Goal: Task Accomplishment & Management: Complete application form

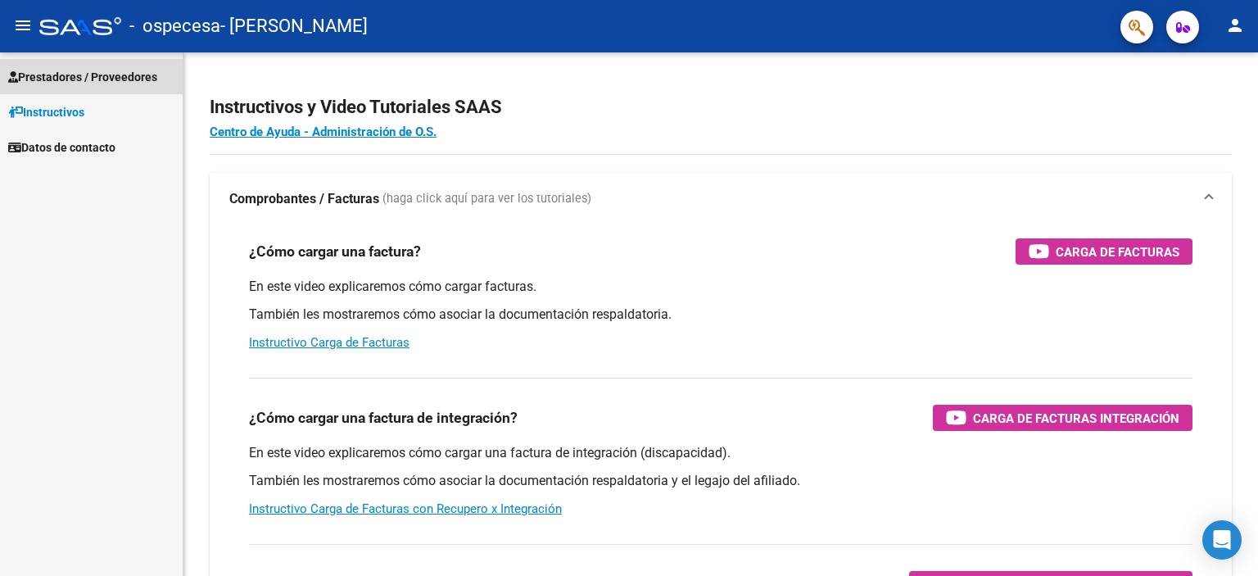
click at [88, 78] on span "Prestadores / Proveedores" at bounding box center [82, 77] width 149 height 18
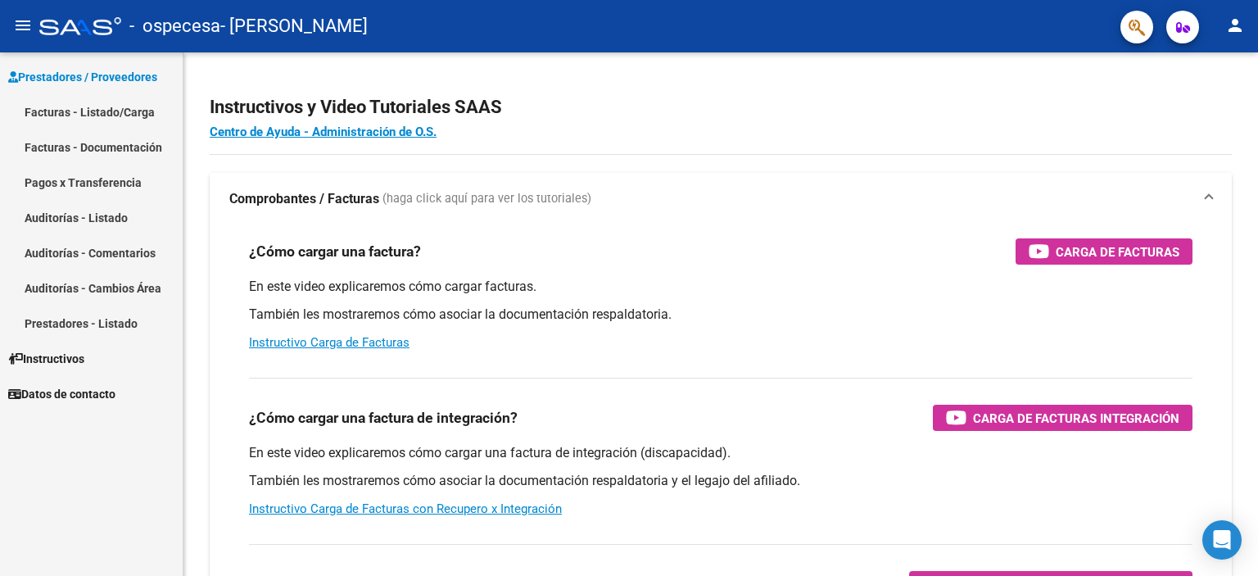
click at [142, 112] on link "Facturas - Listado/Carga" at bounding box center [91, 111] width 183 height 35
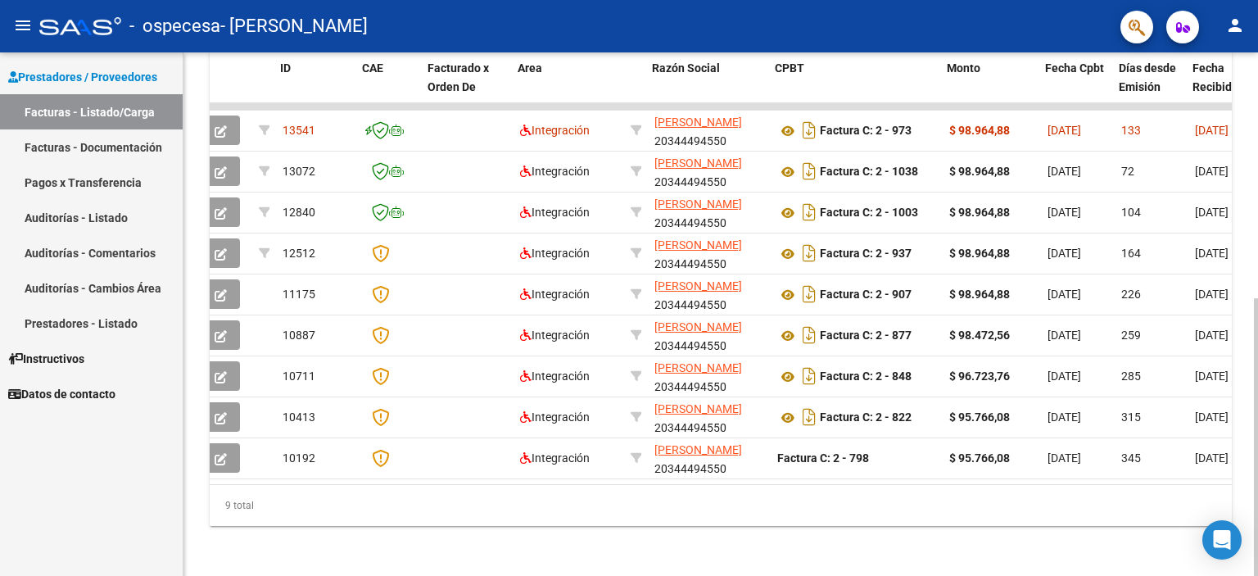
scroll to position [0, 12]
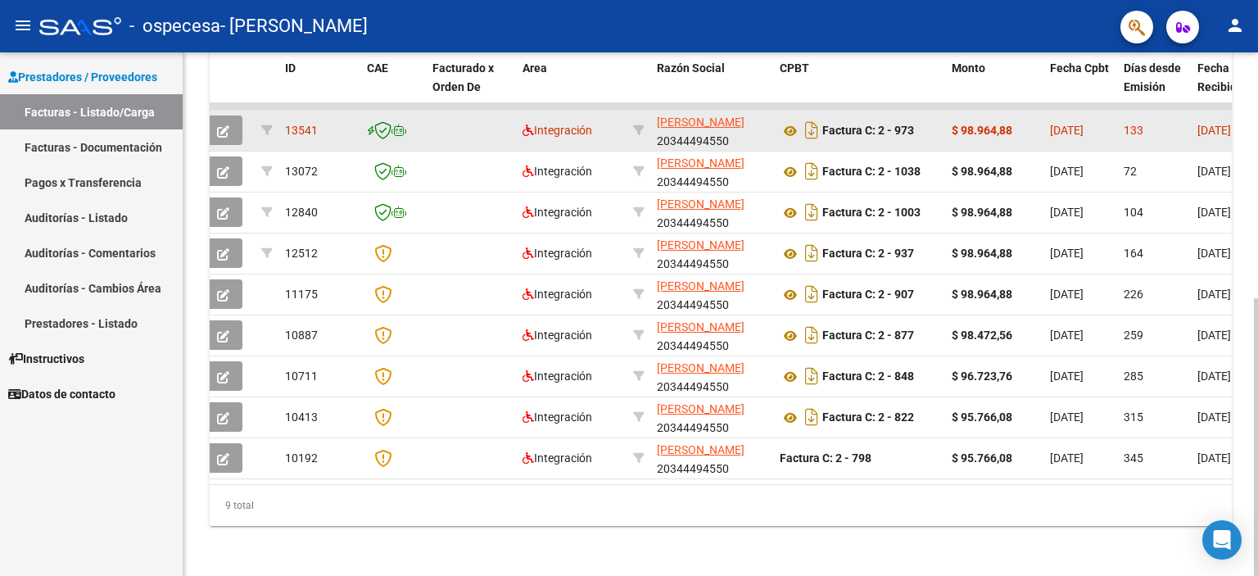
click at [296, 129] on span "13541" at bounding box center [301, 130] width 33 height 13
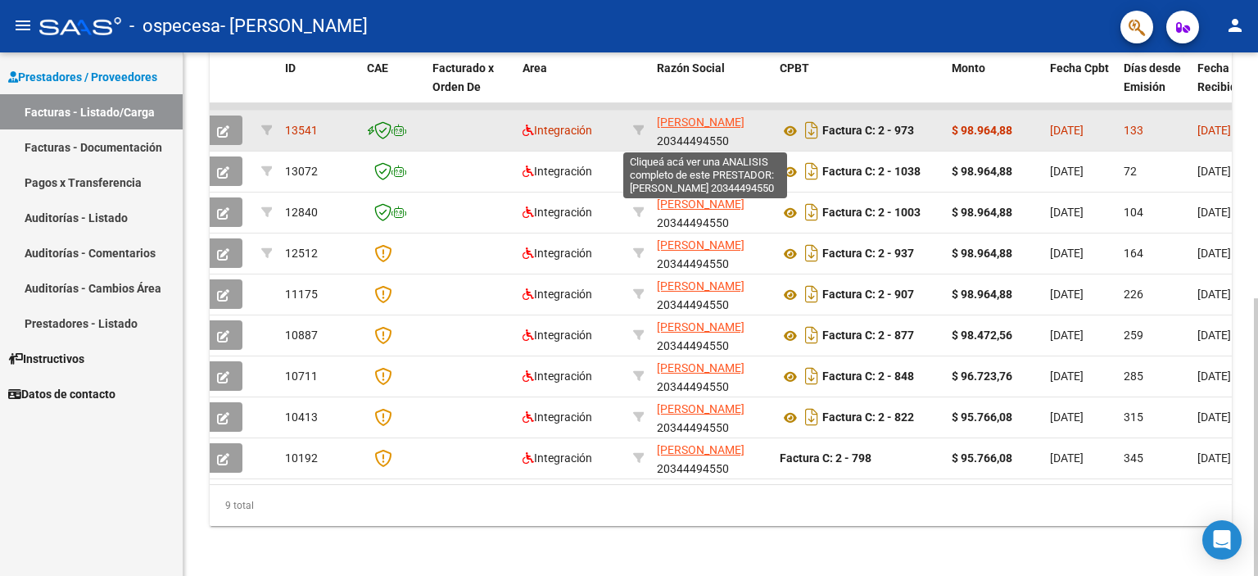
click at [701, 123] on span "[PERSON_NAME]" at bounding box center [701, 121] width 88 height 13
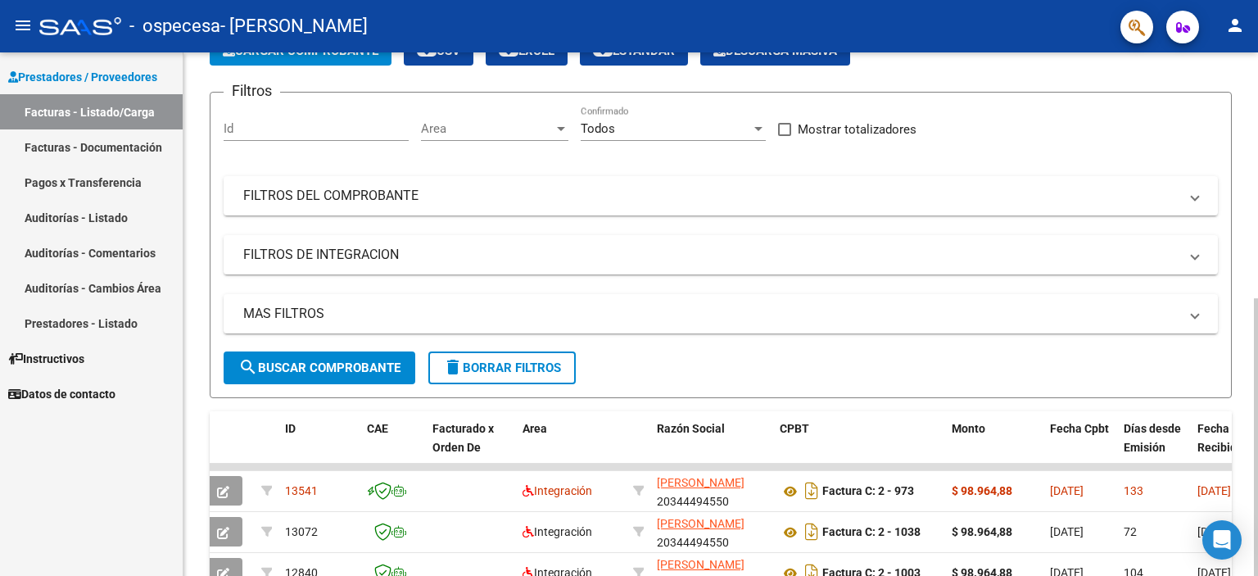
scroll to position [11, 0]
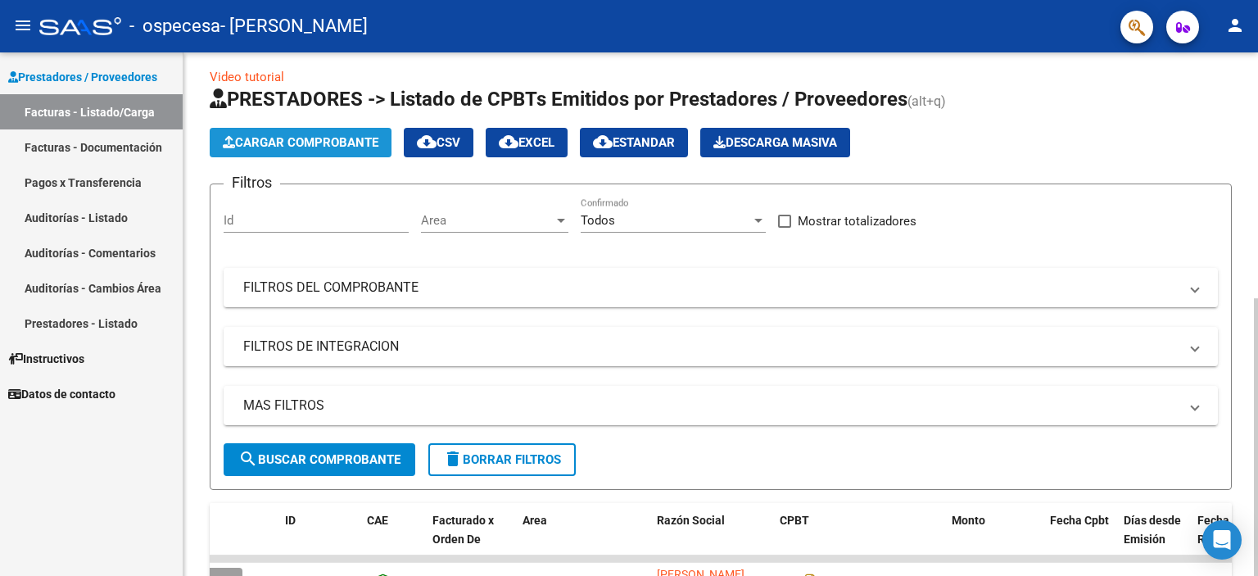
click at [313, 136] on span "Cargar Comprobante" at bounding box center [301, 142] width 156 height 15
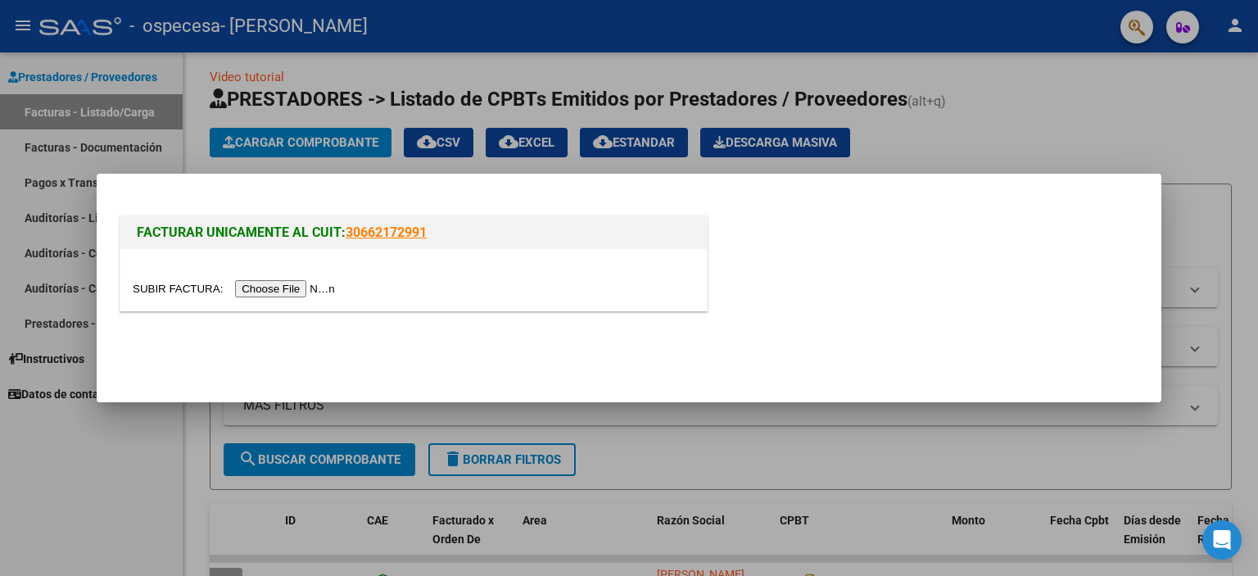
click at [156, 292] on input "file" at bounding box center [236, 288] width 207 height 17
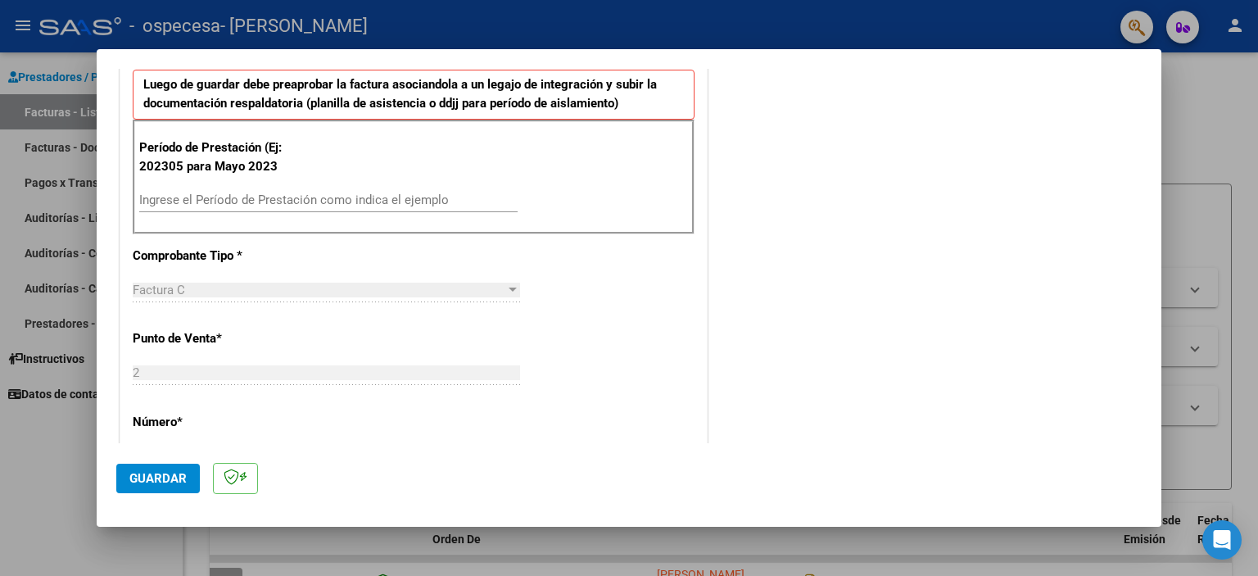
scroll to position [452, 0]
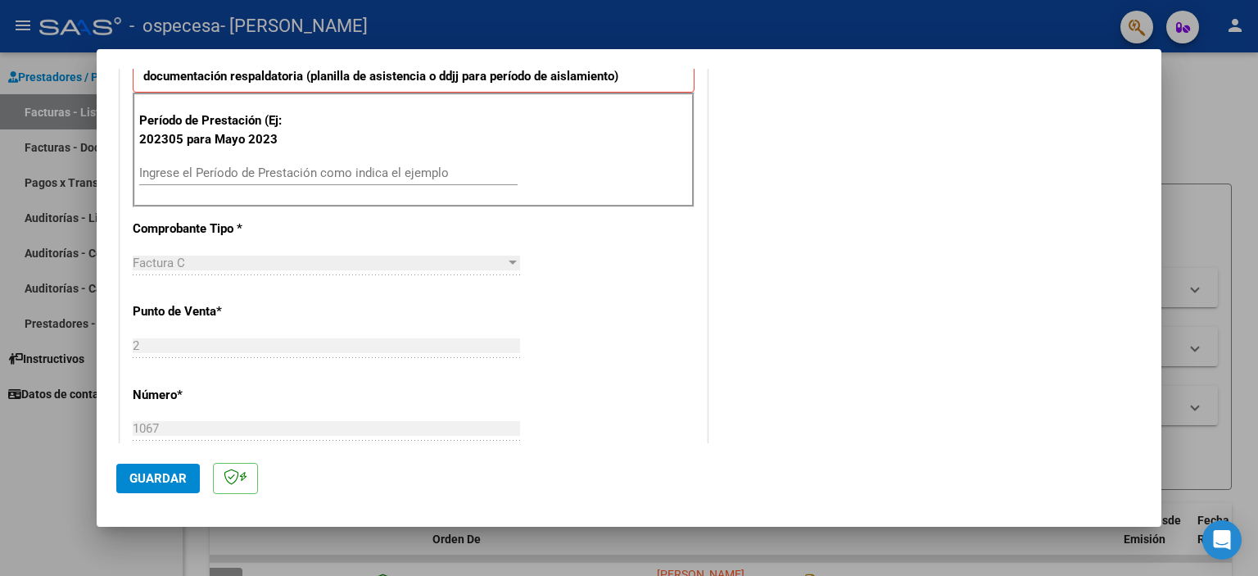
click at [223, 185] on div "Ingrese el Período de Prestación como indica el ejemplo" at bounding box center [328, 181] width 378 height 40
click at [267, 174] on input "Ingrese el Período de Prestación como indica el ejemplo" at bounding box center [328, 172] width 378 height 15
type input "202506"
click at [610, 319] on div "CUIT * 20-34449455-0 Ingresar CUIT ANALISIS PRESTADOR Area destinado * Integrac…" at bounding box center [413, 422] width 586 height 1202
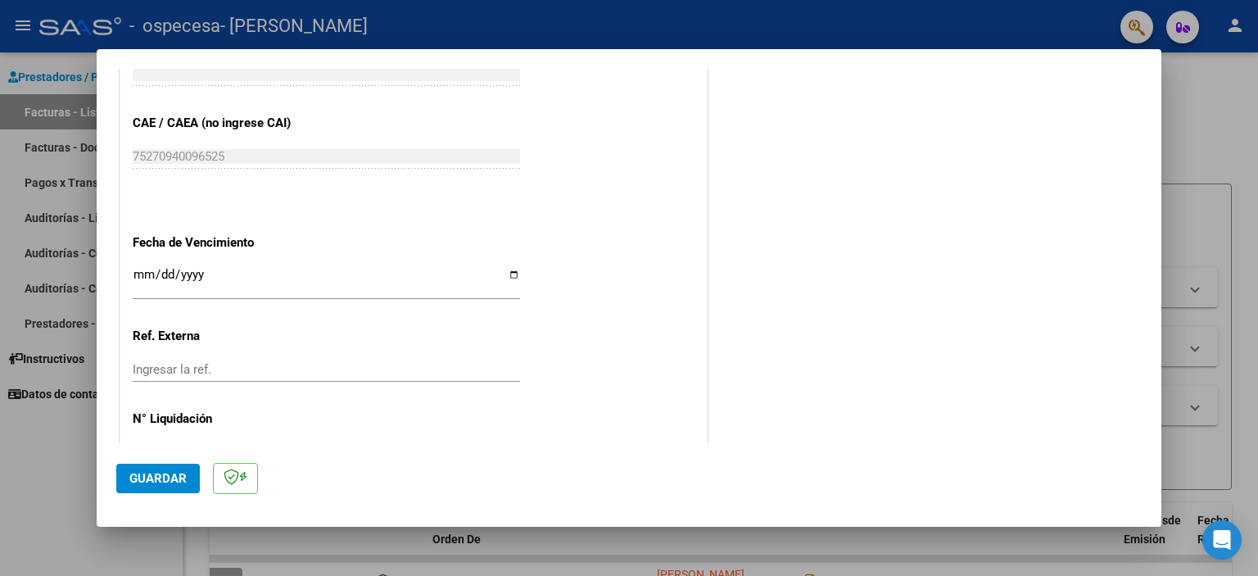
scroll to position [994, 0]
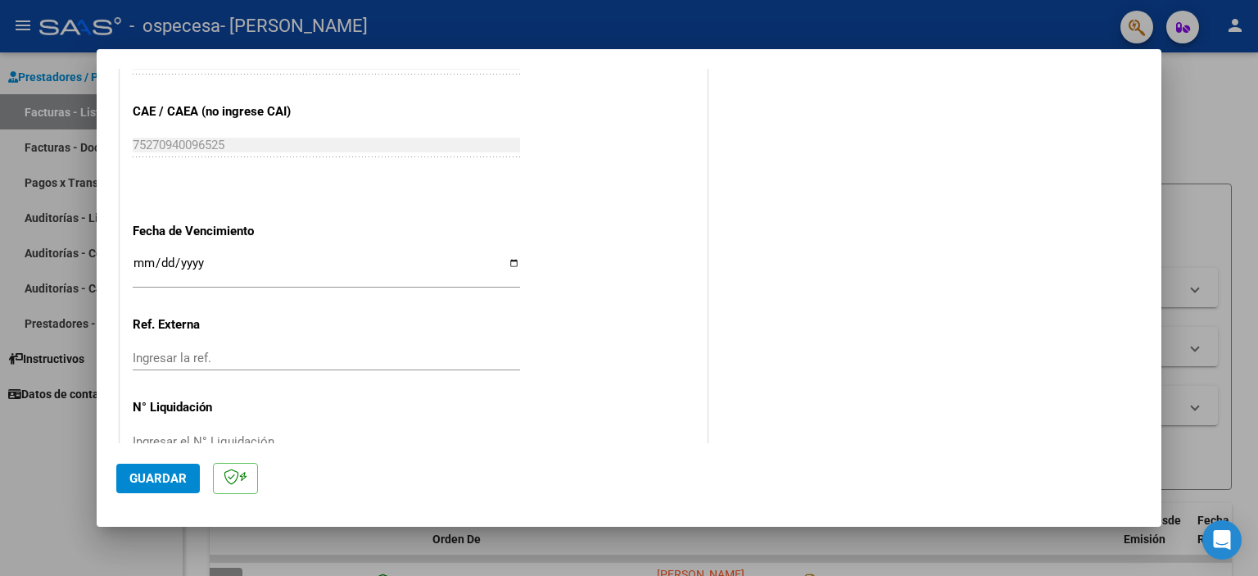
click at [147, 256] on input "Ingresar la fecha" at bounding box center [326, 269] width 387 height 26
click at [143, 256] on input "Ingresar la fecha" at bounding box center [326, 269] width 387 height 26
type input "[DATE]"
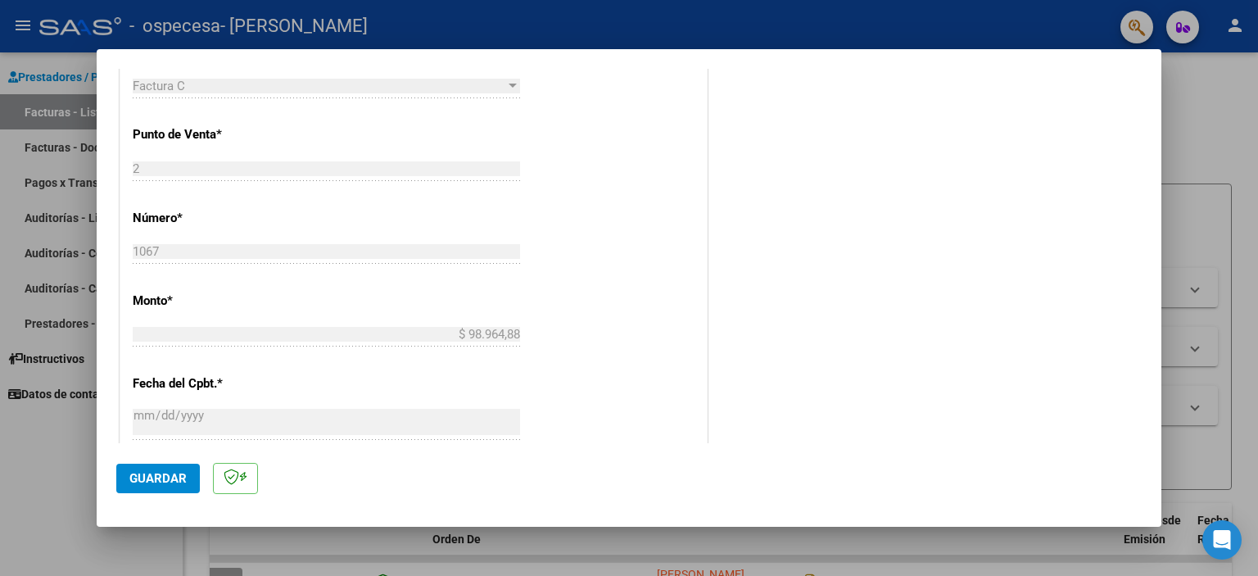
scroll to position [632, 0]
click at [173, 477] on span "Guardar" at bounding box center [157, 478] width 57 height 15
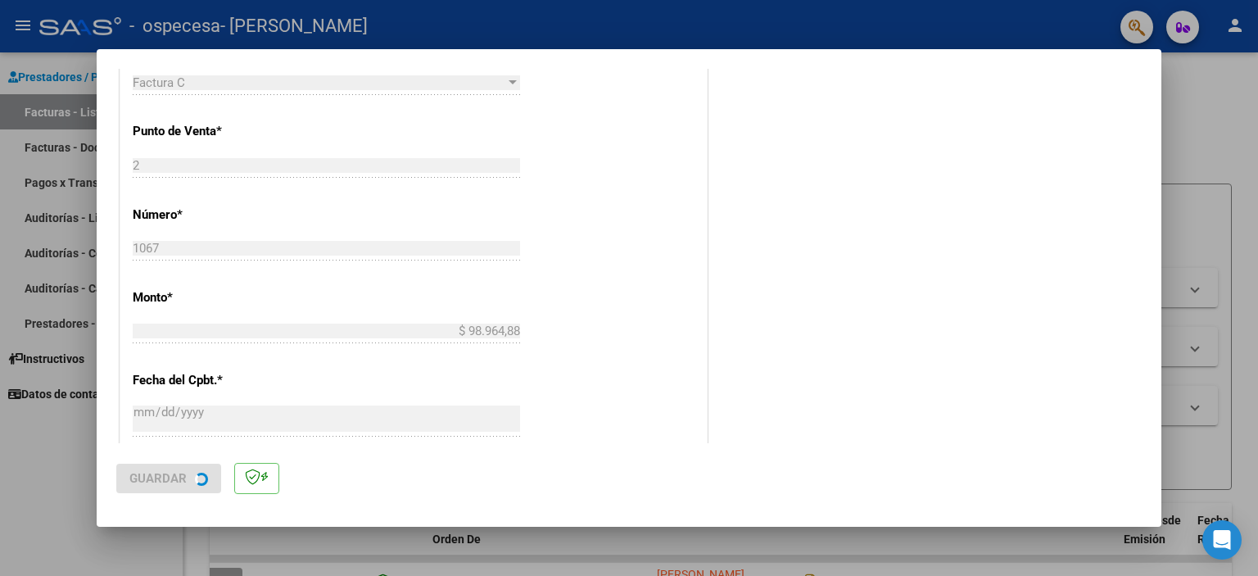
scroll to position [0, 0]
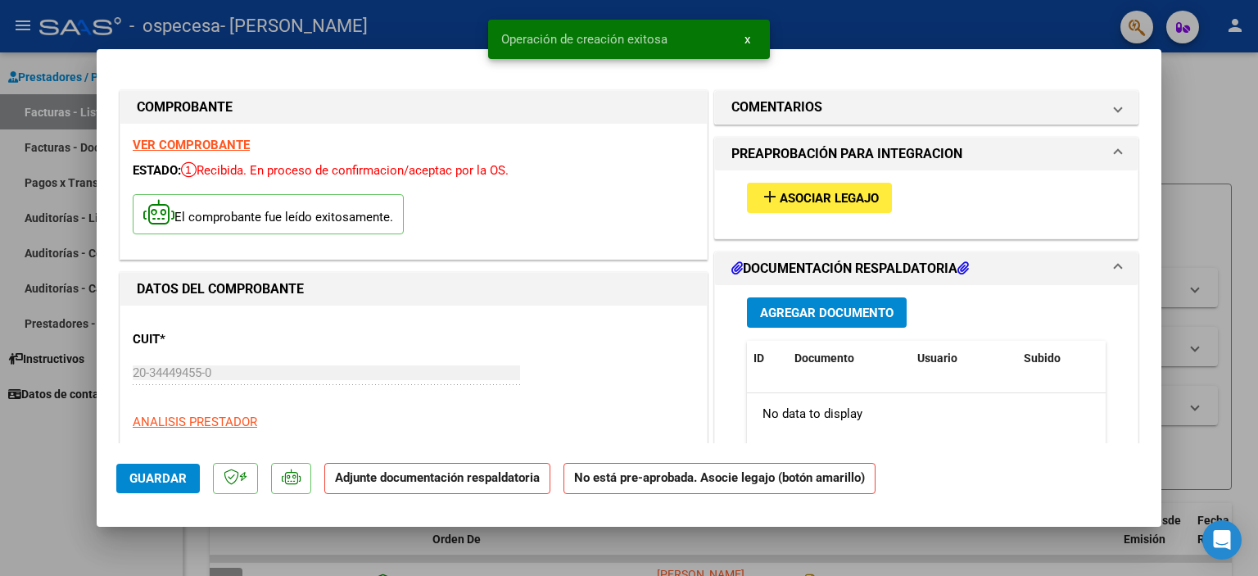
click at [822, 193] on span "Asociar Legajo" at bounding box center [829, 198] width 99 height 15
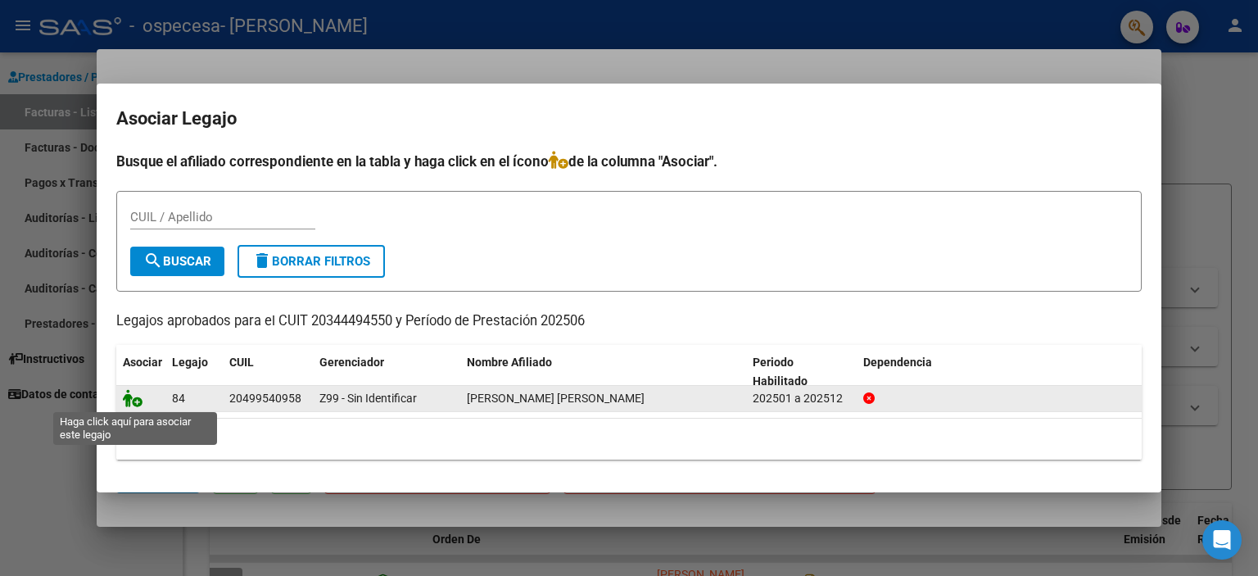
click at [134, 401] on icon at bounding box center [133, 398] width 20 height 18
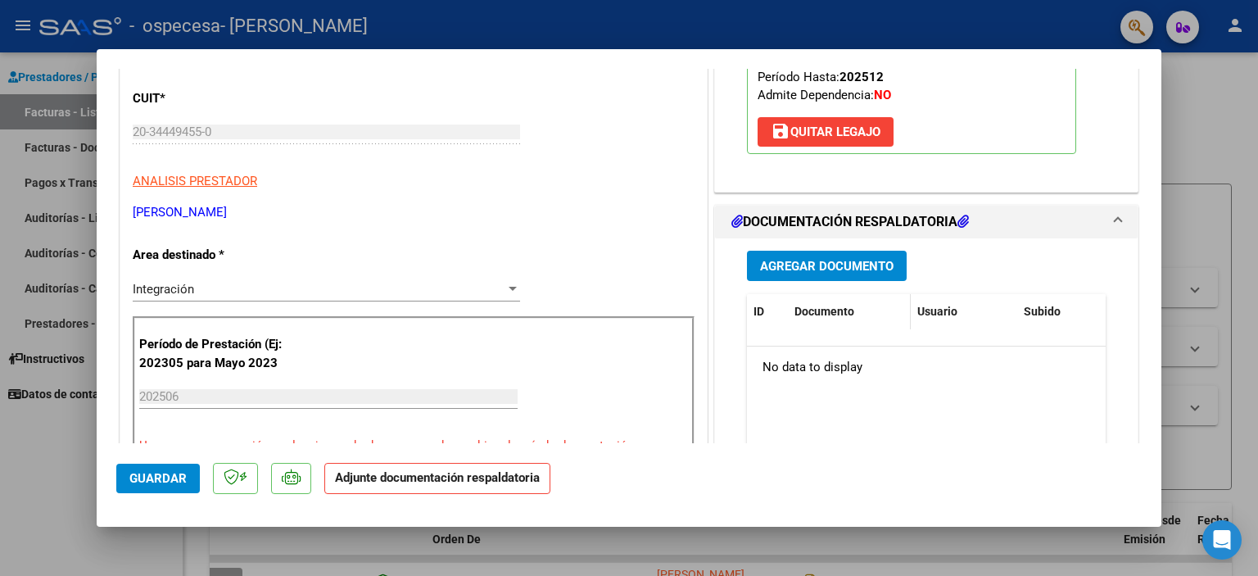
scroll to position [271, 0]
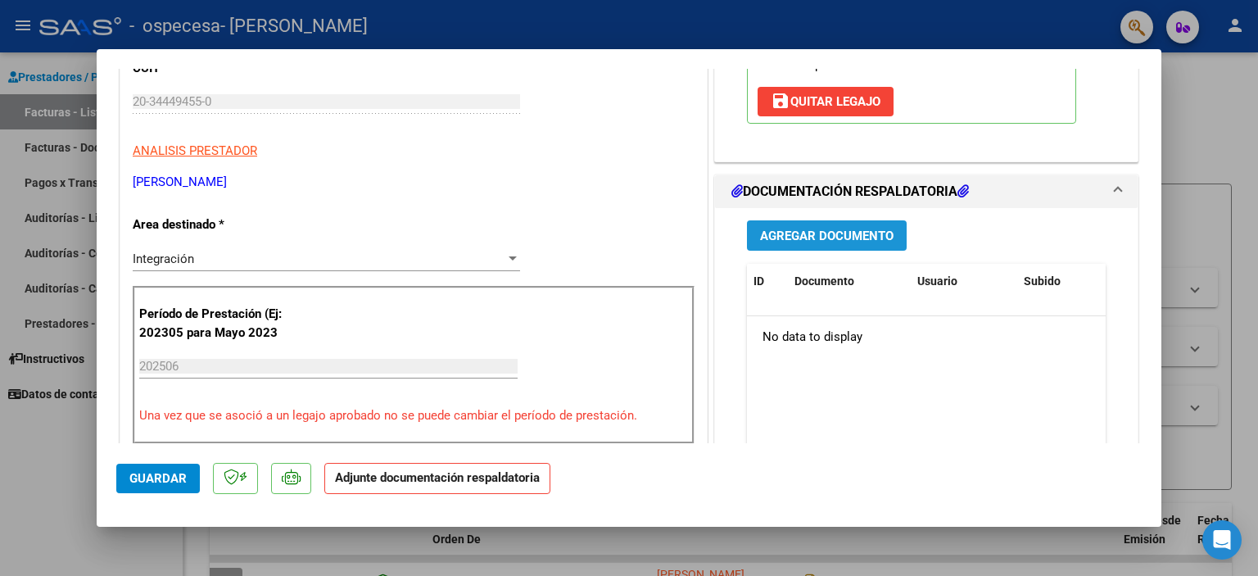
click at [862, 231] on span "Agregar Documento" at bounding box center [827, 236] width 134 height 15
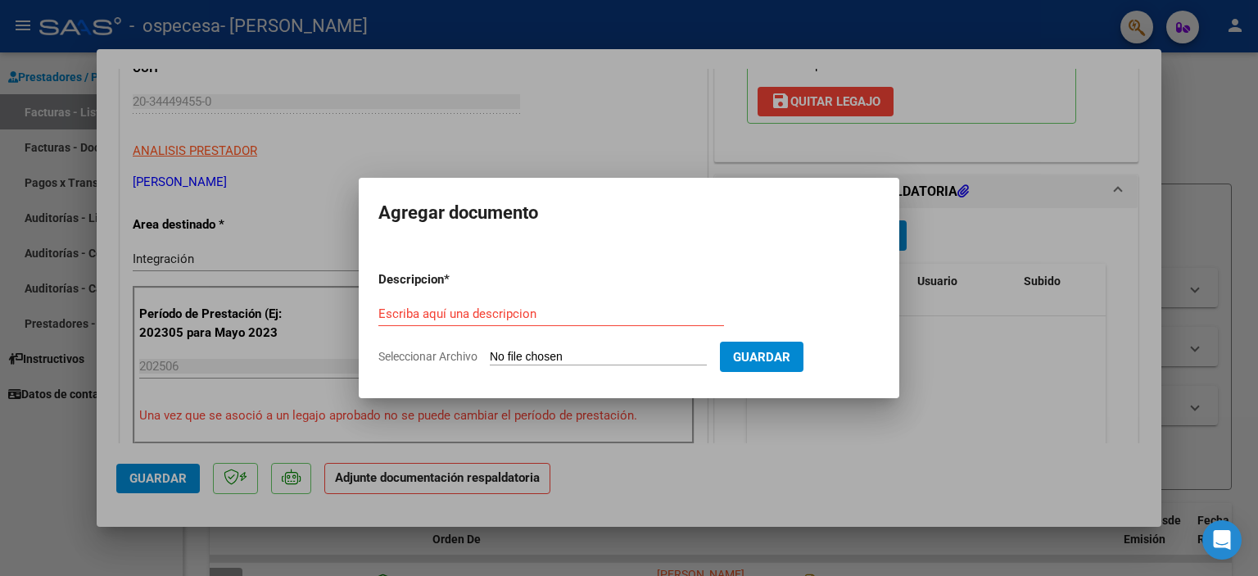
click at [523, 355] on input "Seleccionar Archivo" at bounding box center [598, 358] width 217 height 16
type input "C:\fakepath\[PERSON_NAME][DATE] .pdf"
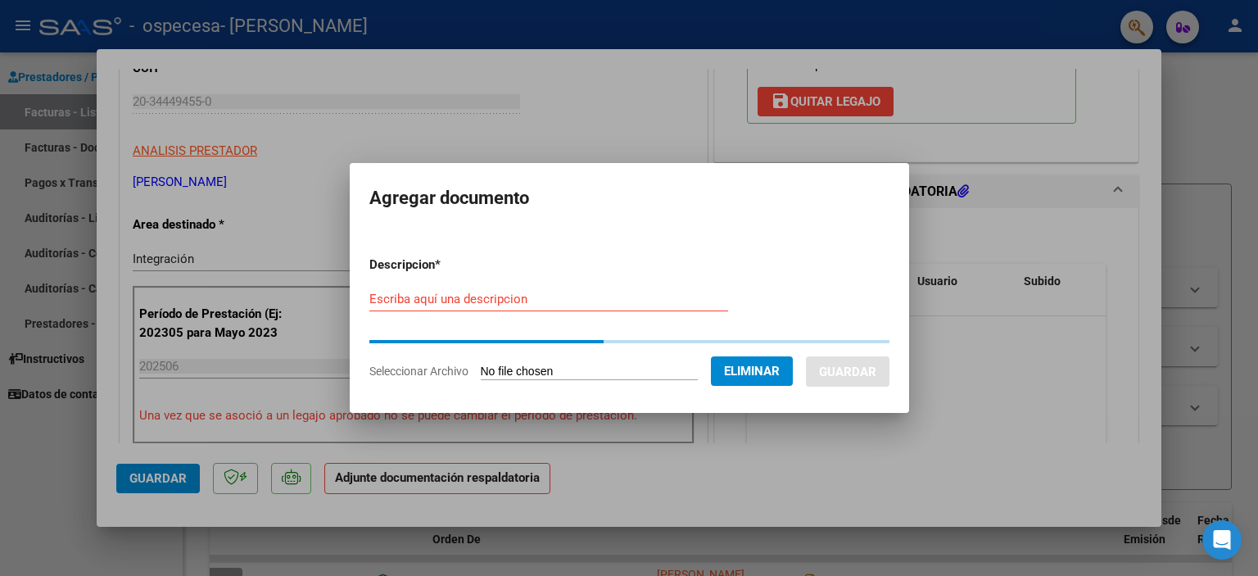
click at [549, 303] on input "Escriba aquí una descripcion" at bounding box center [548, 299] width 359 height 15
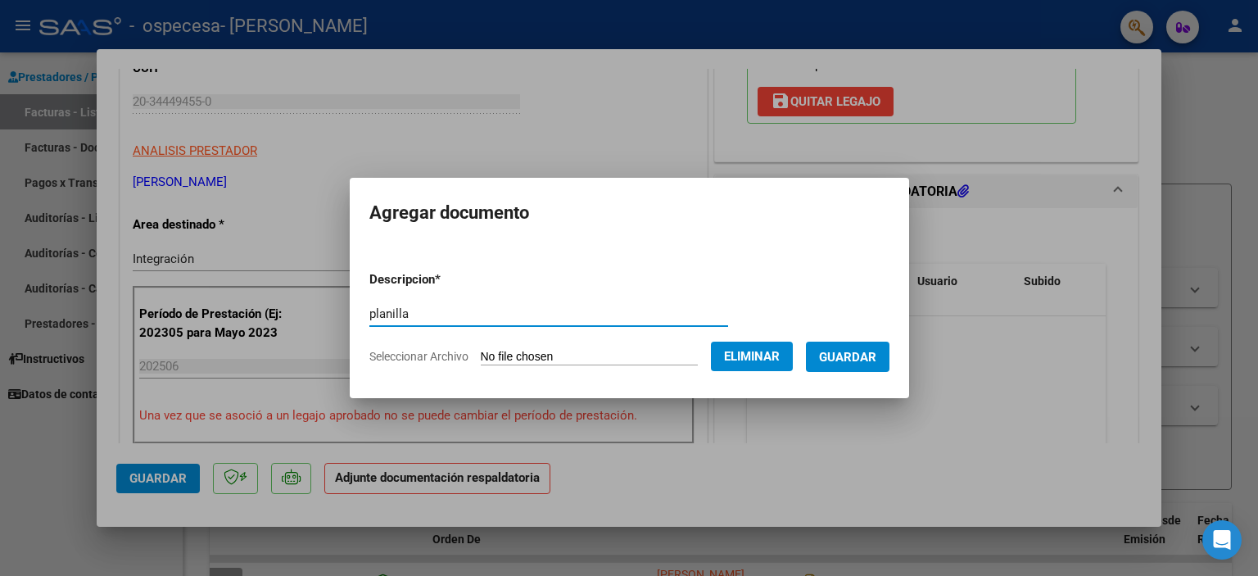
type input "planilla"
click at [861, 347] on button "Guardar" at bounding box center [848, 357] width 84 height 30
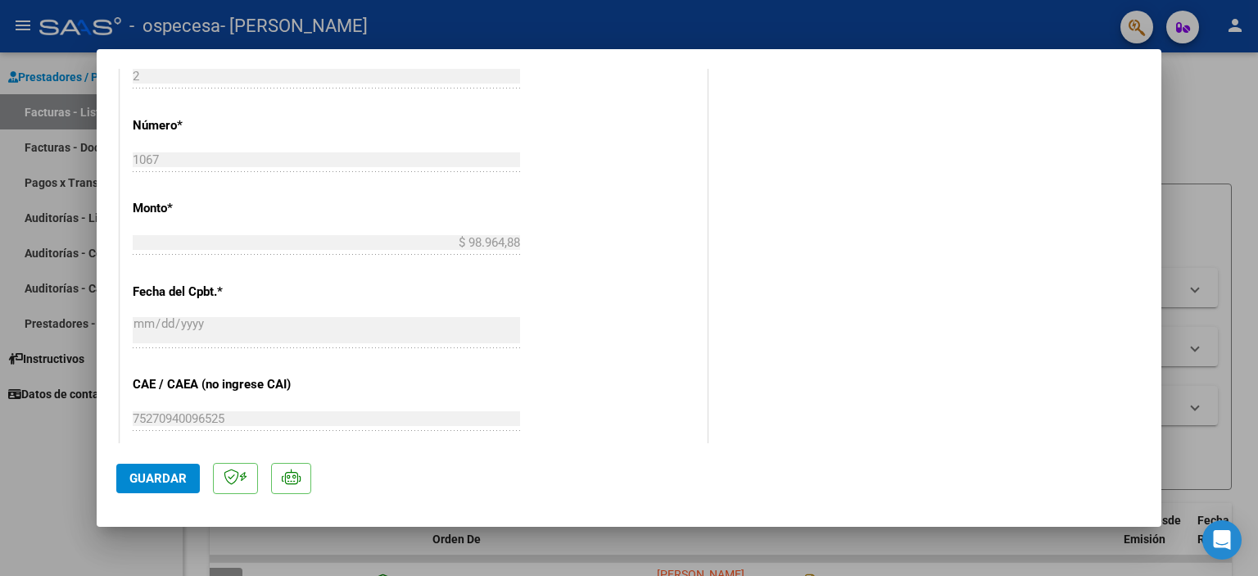
scroll to position [1070, 0]
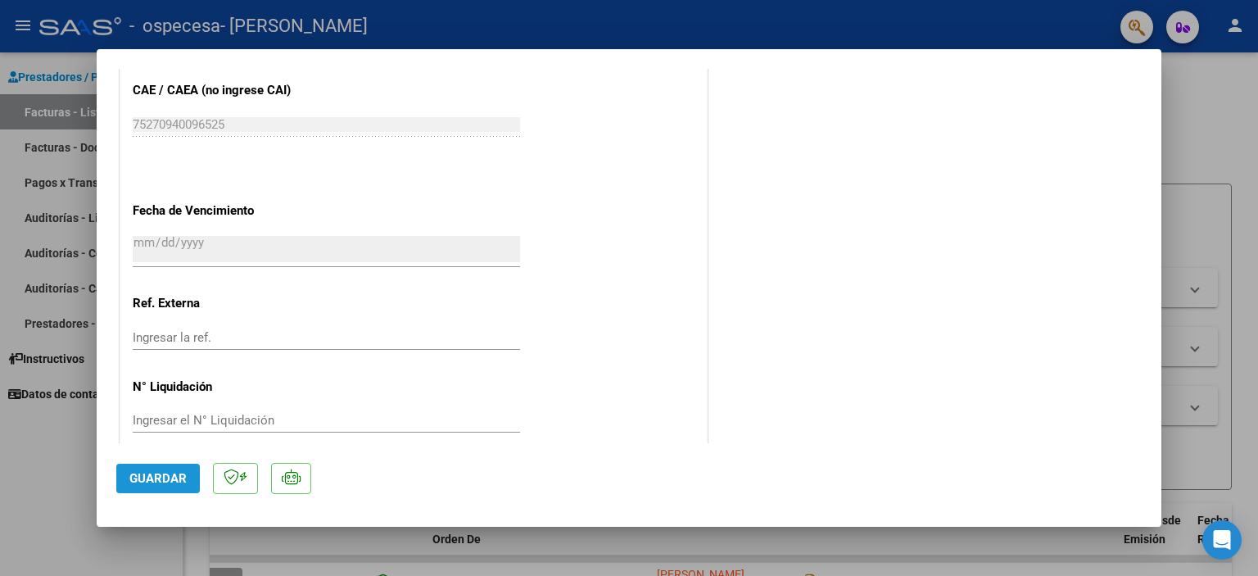
click at [164, 474] on span "Guardar" at bounding box center [157, 478] width 57 height 15
click at [34, 501] on div at bounding box center [629, 288] width 1258 height 576
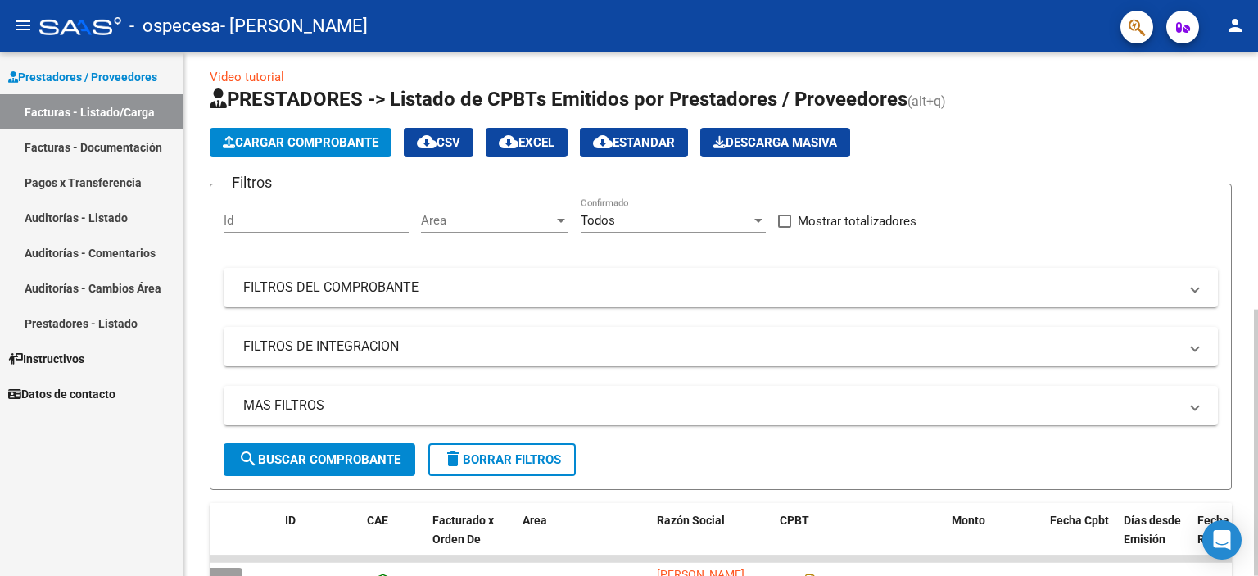
scroll to position [0, 12]
click at [327, 146] on span "Cargar Comprobante" at bounding box center [301, 142] width 156 height 15
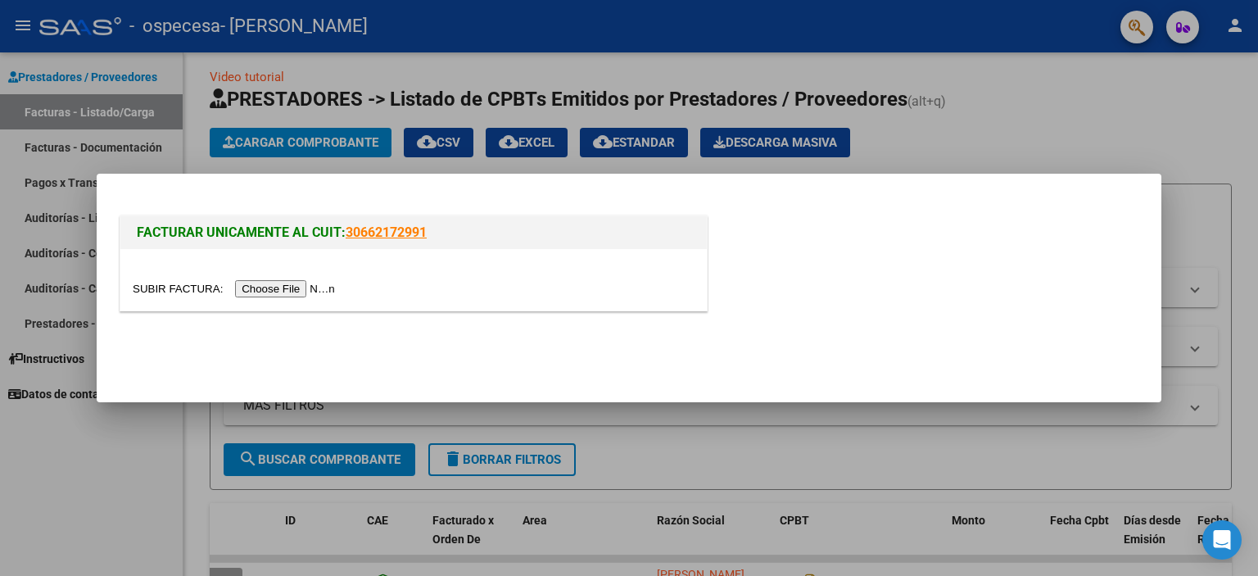
click at [179, 287] on input "file" at bounding box center [236, 288] width 207 height 17
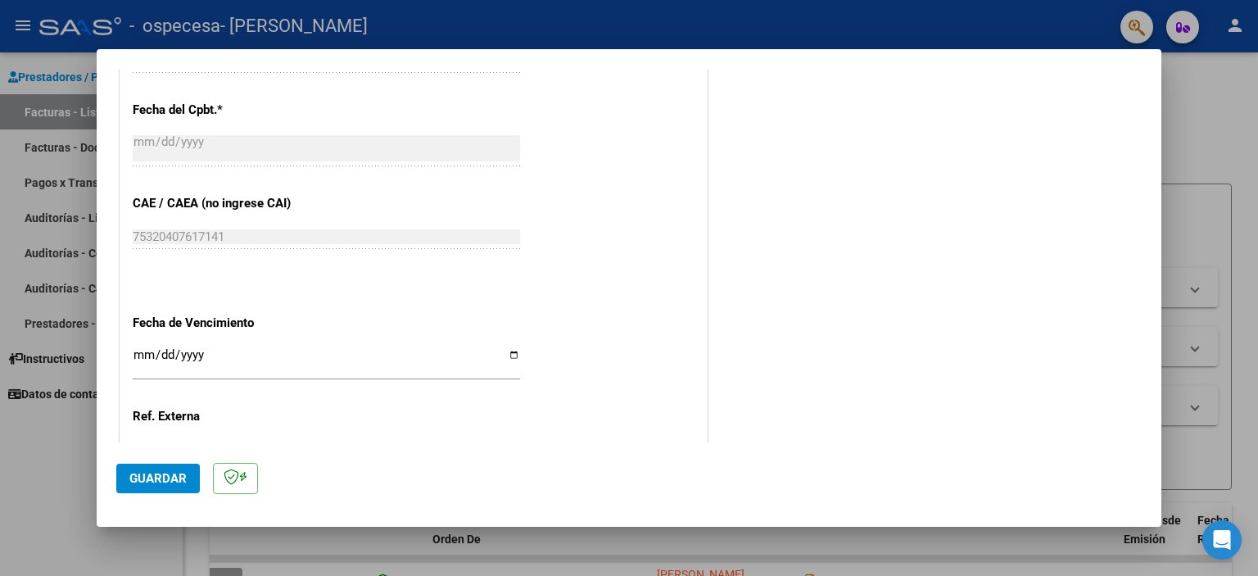
scroll to position [994, 0]
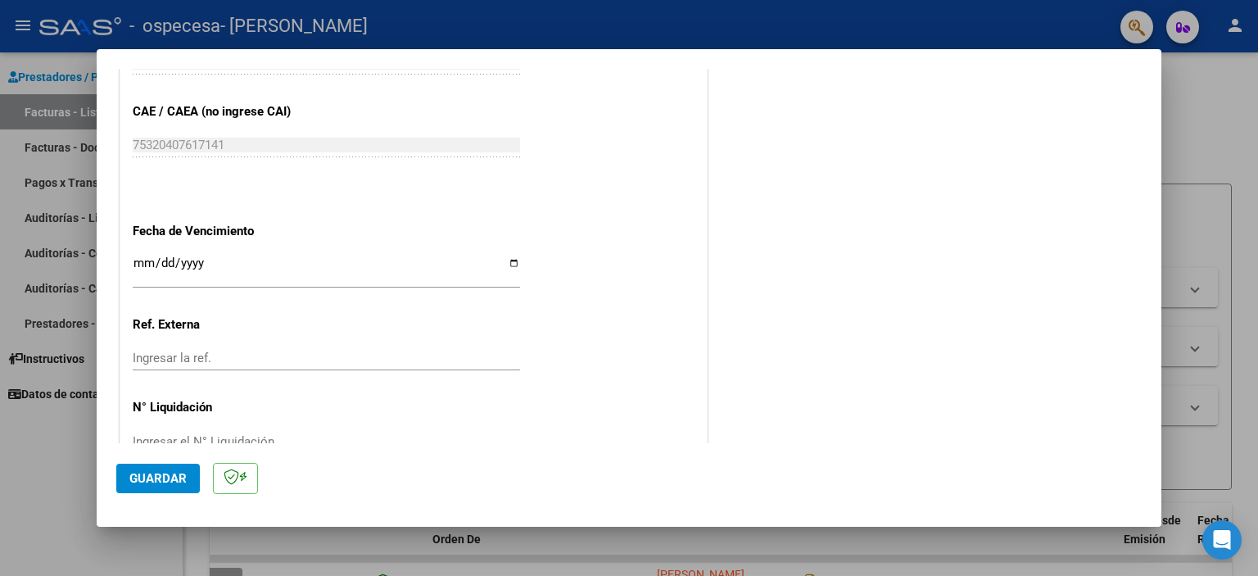
click at [147, 257] on input "Ingresar la fecha" at bounding box center [326, 269] width 387 height 26
type input "0005-09-30"
click at [166, 468] on button "Guardar" at bounding box center [158, 478] width 84 height 29
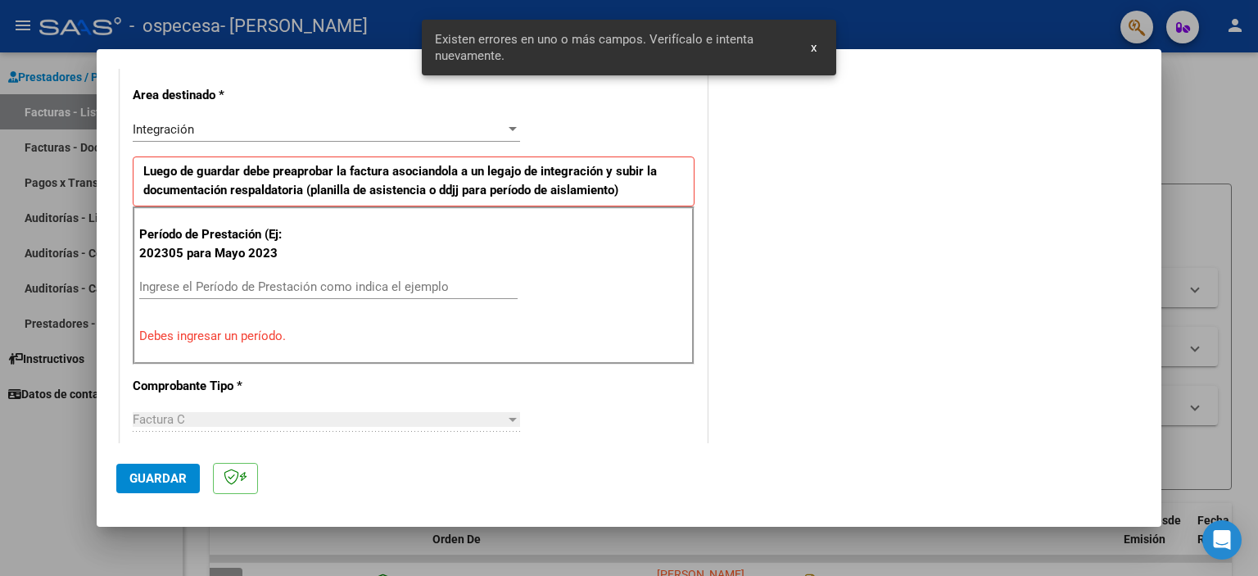
scroll to position [335, 0]
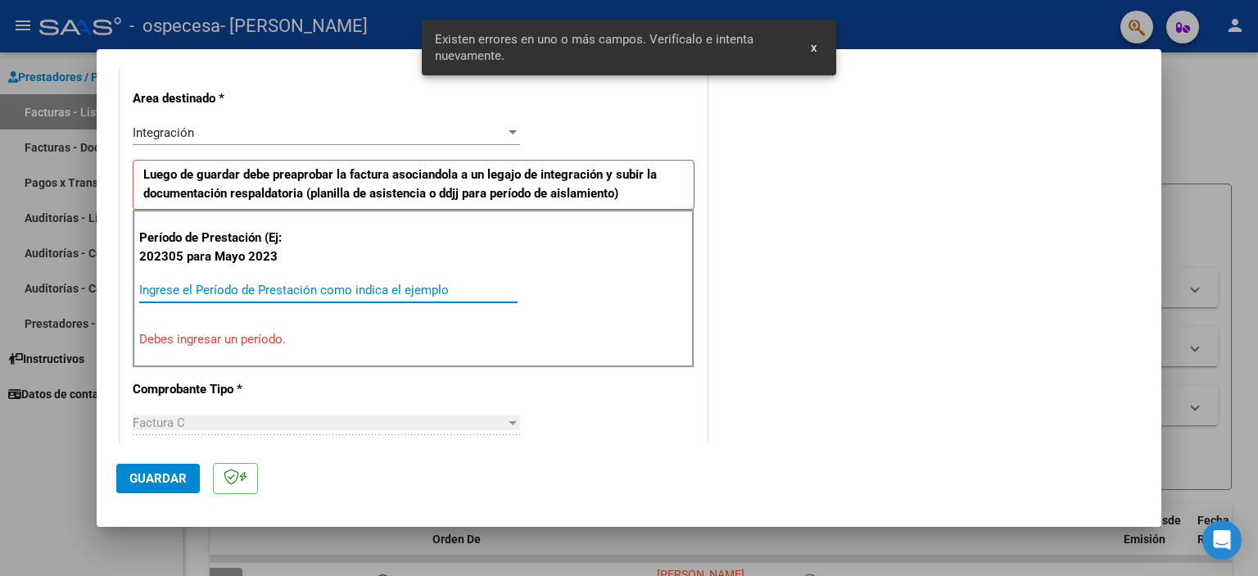
click at [243, 293] on input "Ingrese el Período de Prestación como indica el ejemplo" at bounding box center [328, 290] width 378 height 15
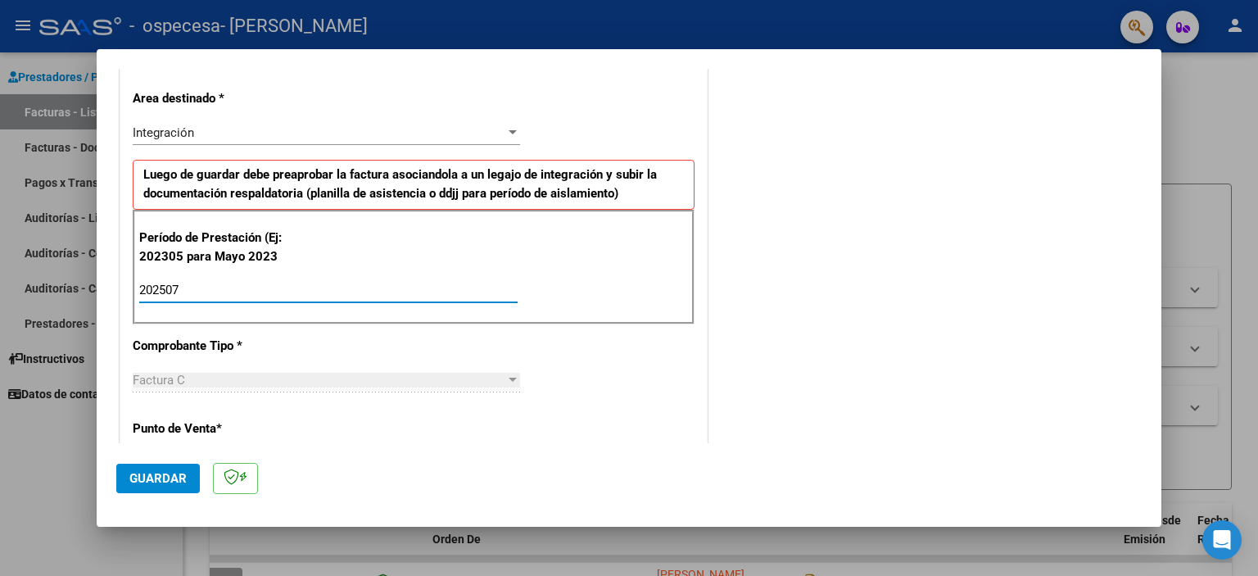
type input "202507"
click at [698, 416] on div "CUIT * 20-34449455-0 Ingresar CUIT ANALISIS PRESTADOR Area destinado * Integrac…" at bounding box center [413, 545] width 586 height 1212
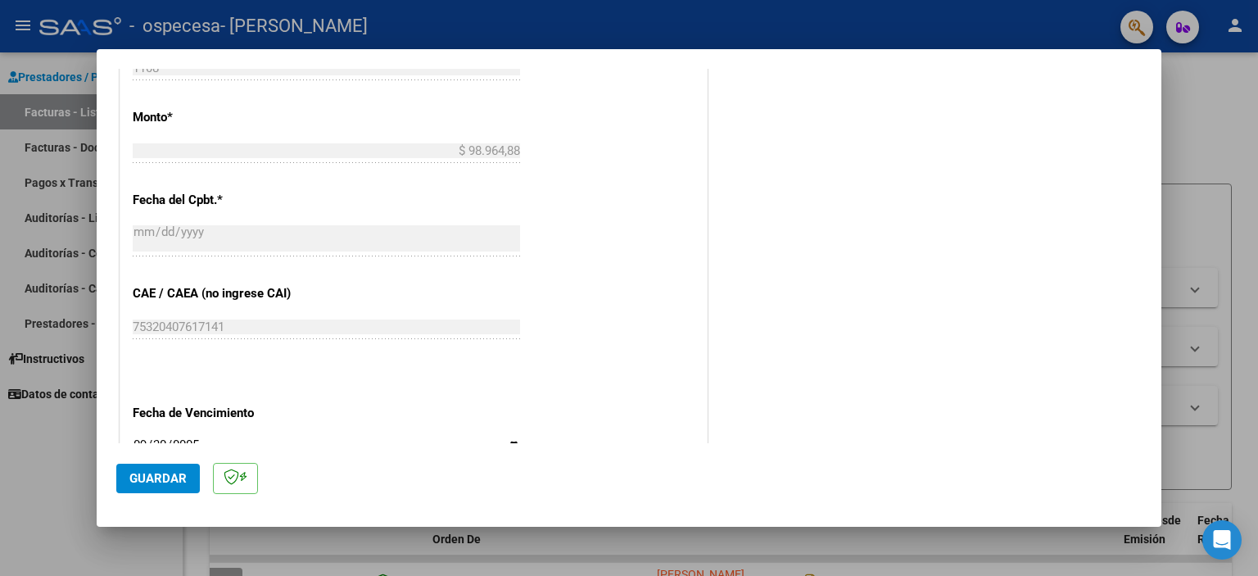
scroll to position [878, 0]
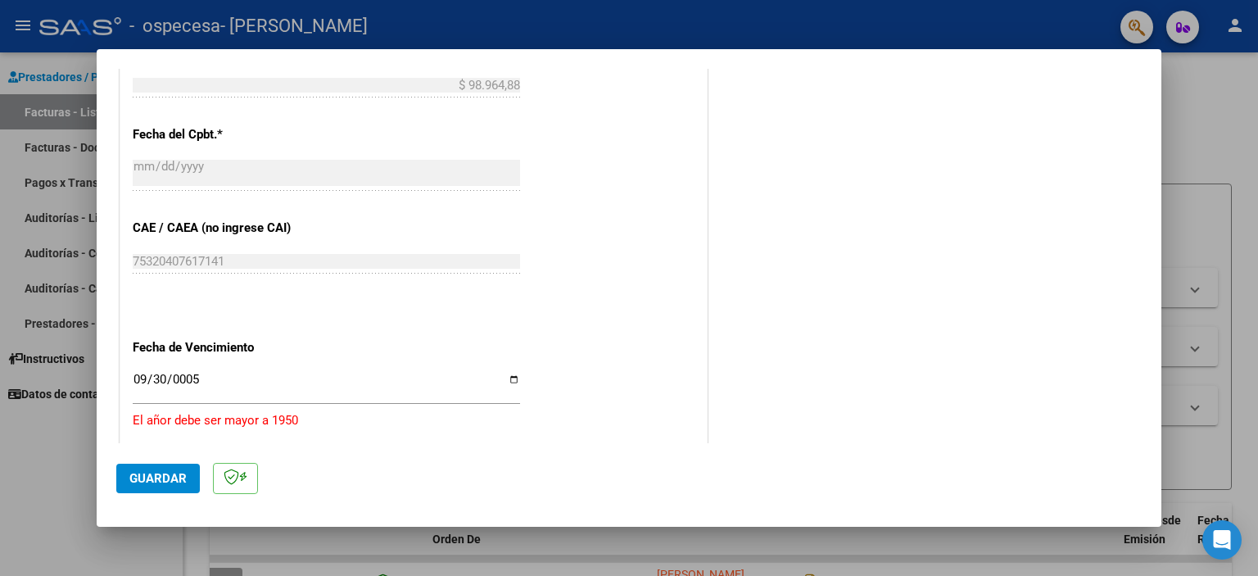
click at [202, 358] on div "CUIT * 20-34449455-0 Ingresar CUIT ANALISIS PRESTADOR Area destinado * Integrac…" at bounding box center [413, 2] width 586 height 1212
click at [201, 373] on input "0005-09-30" at bounding box center [326, 386] width 387 height 26
type input "[DATE]"
click at [166, 473] on span "Guardar" at bounding box center [157, 478] width 57 height 15
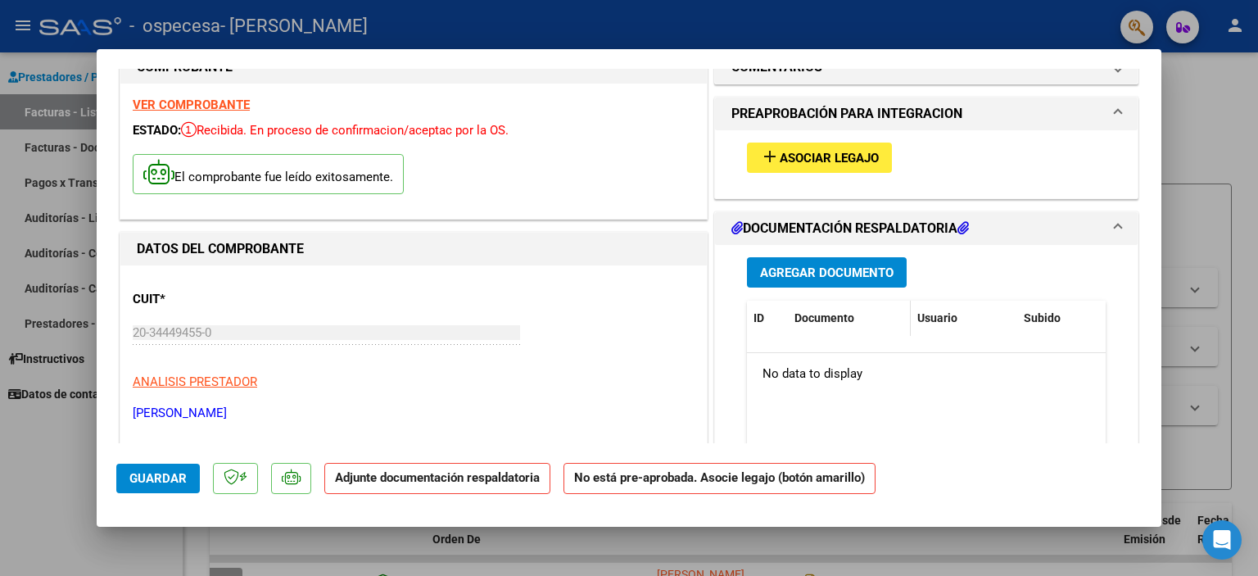
scroll to position [0, 0]
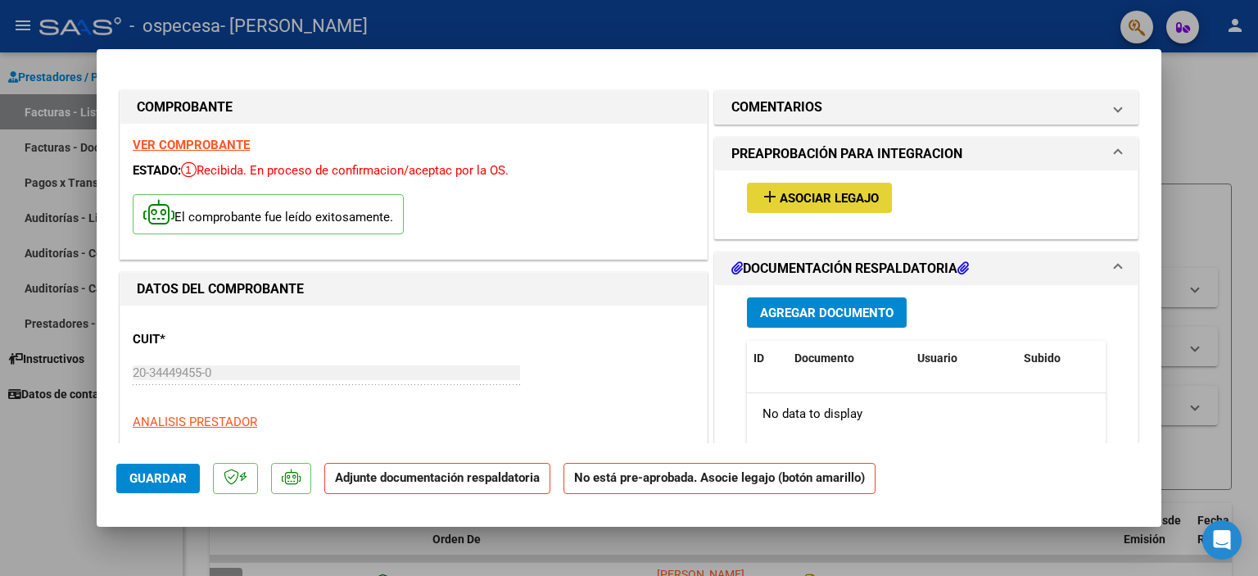
click at [867, 197] on span "Asociar Legajo" at bounding box center [829, 198] width 99 height 15
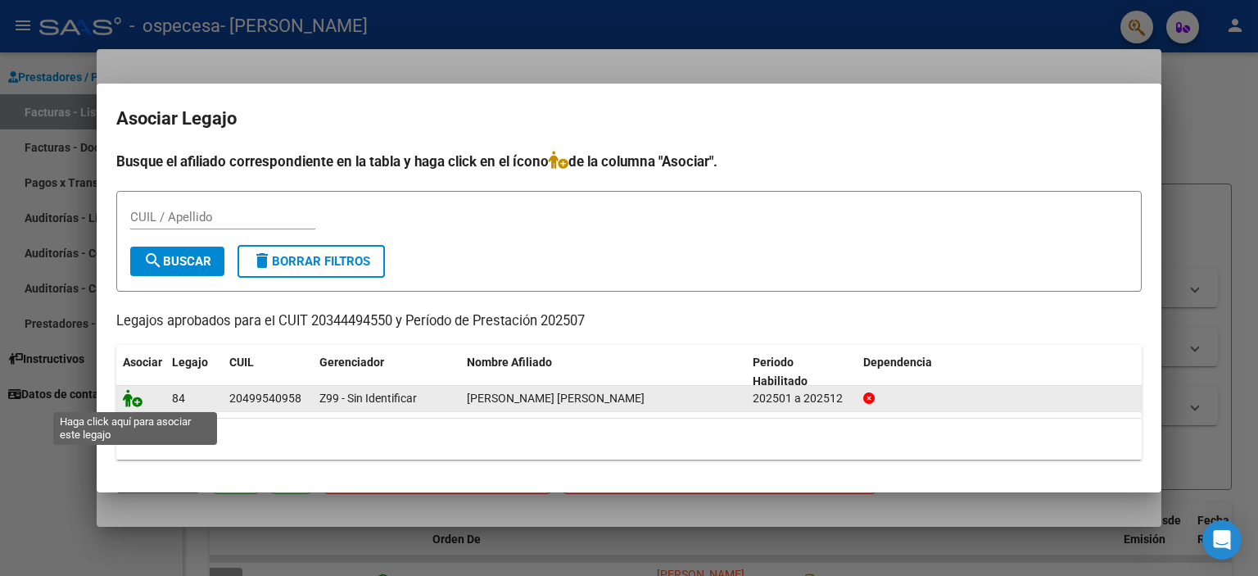
click at [137, 405] on icon at bounding box center [133, 398] width 20 height 18
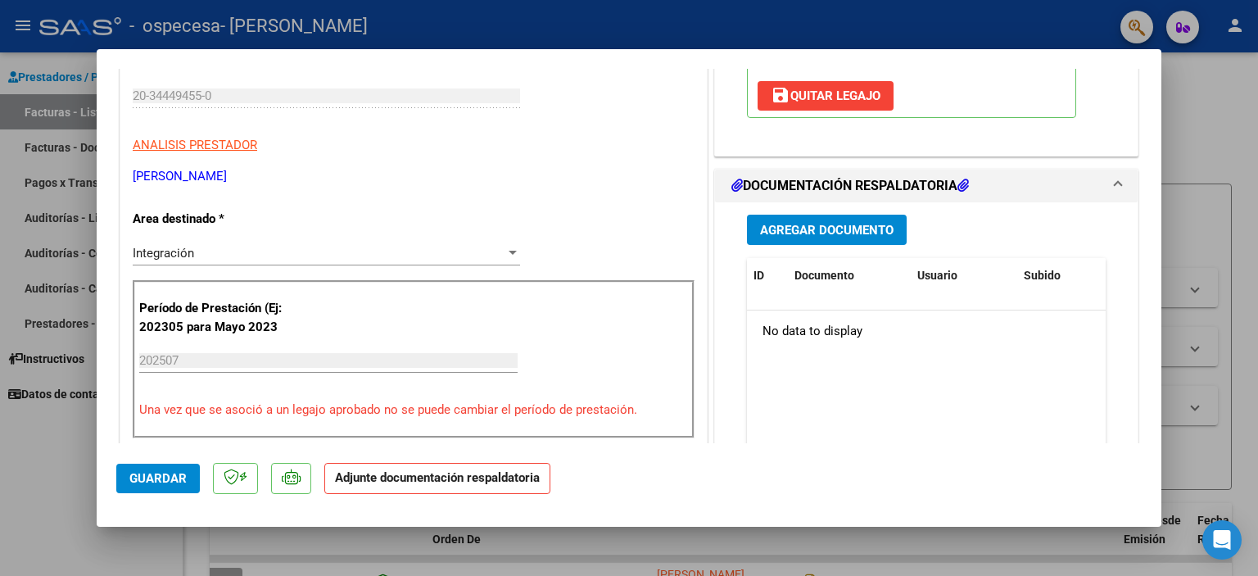
scroll to position [361, 0]
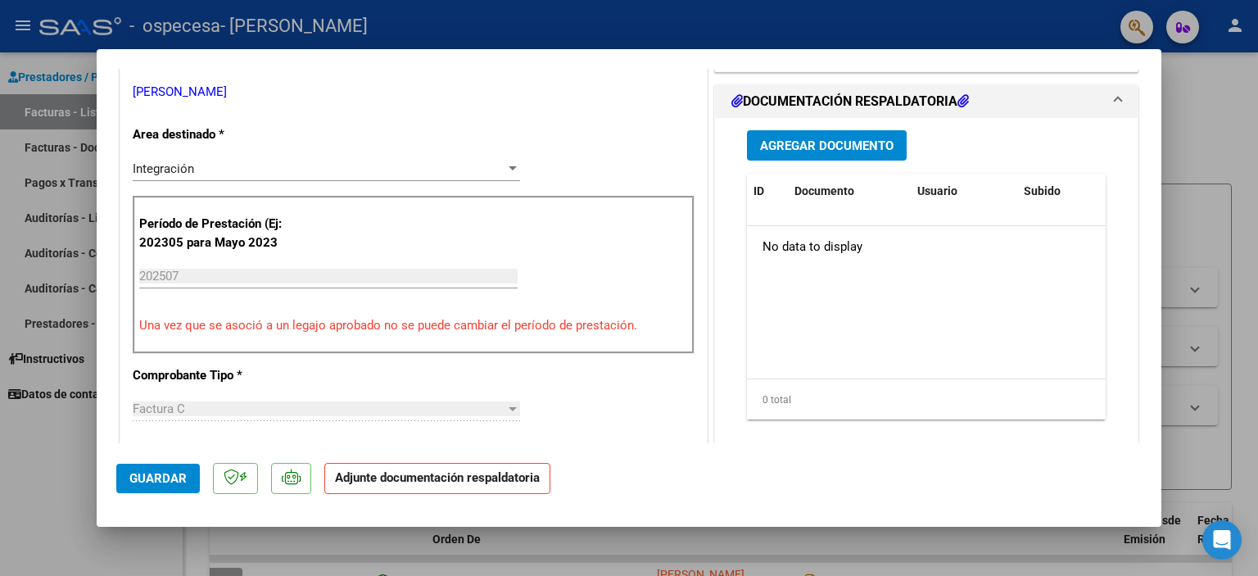
click at [824, 152] on span "Agregar Documento" at bounding box center [827, 145] width 134 height 15
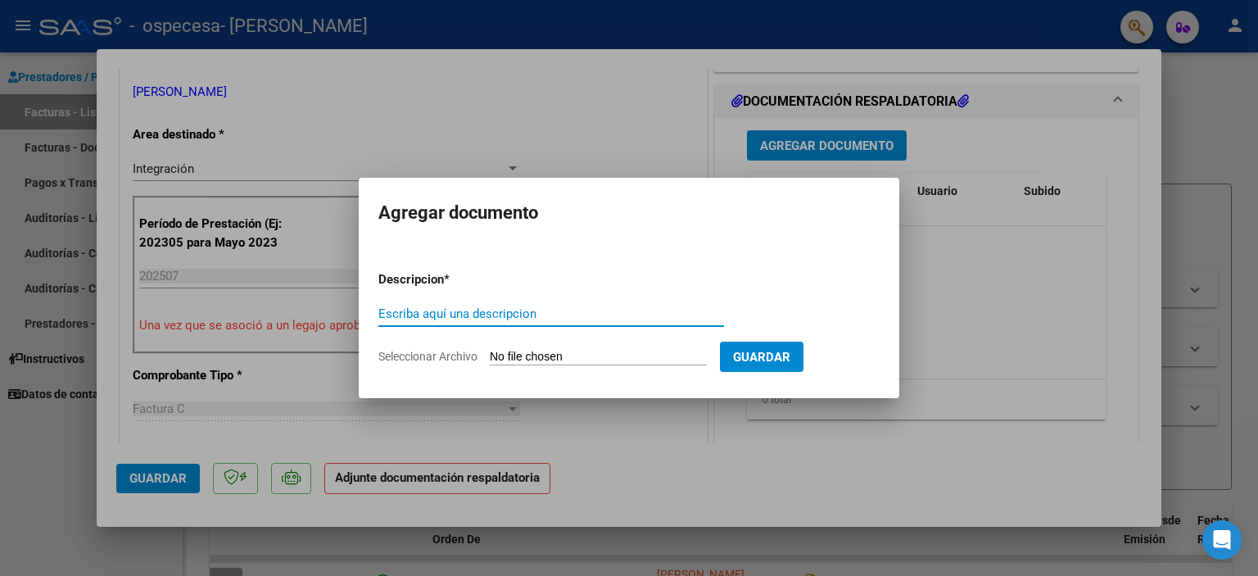
click at [551, 354] on input "Seleccionar Archivo" at bounding box center [598, 358] width 217 height 16
type input "C:\fakepath\20344494550_011_00002_00001108.pdf"
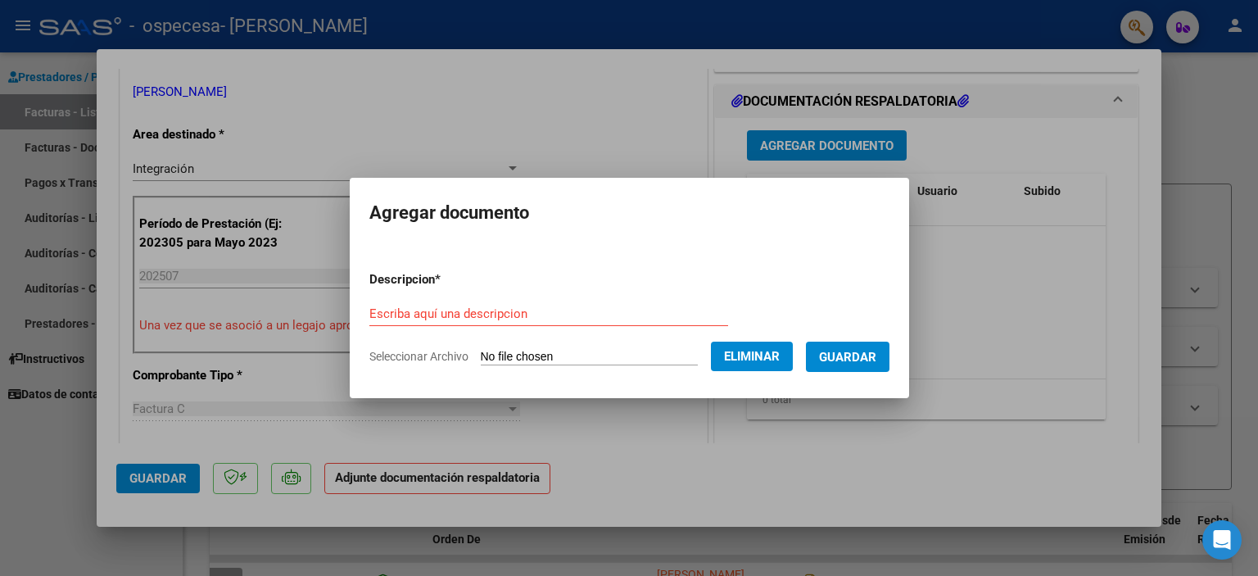
click at [876, 361] on span "Guardar" at bounding box center [847, 357] width 57 height 15
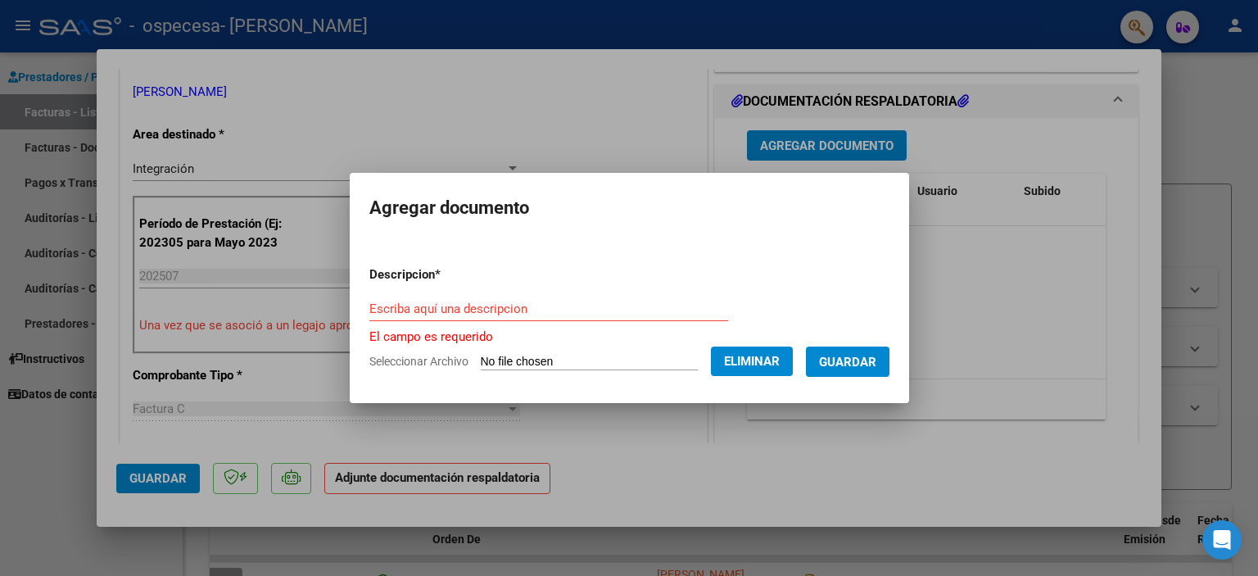
click at [459, 322] on div "Escriba aquí una descripcion" at bounding box center [548, 316] width 359 height 40
click at [458, 315] on input "Escriba aquí una descripcion" at bounding box center [548, 308] width 359 height 15
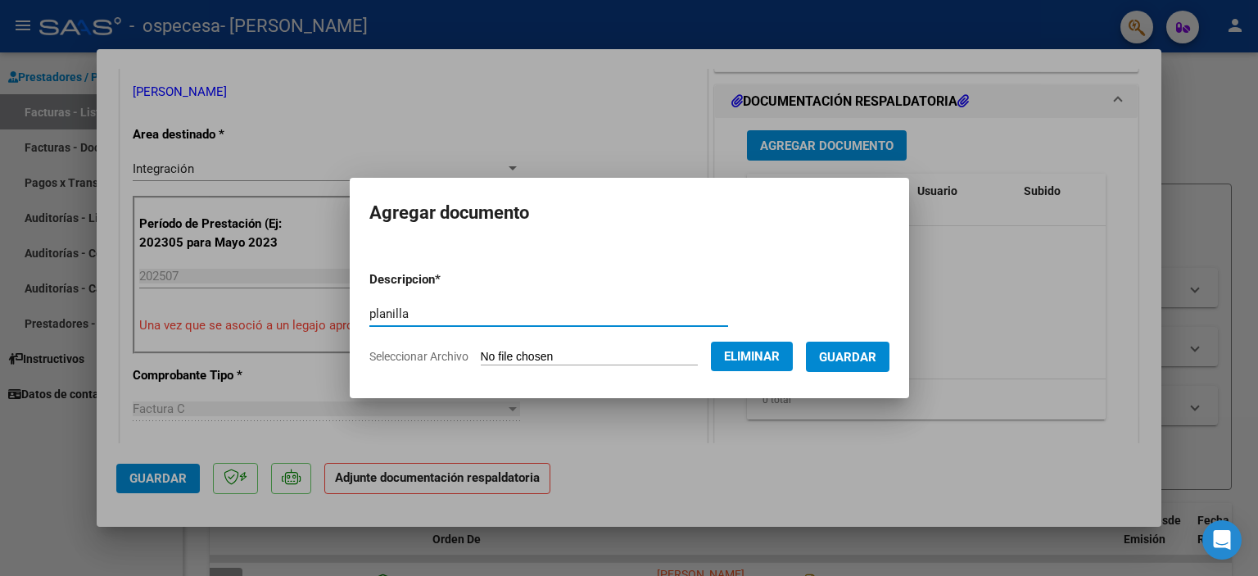
type input "planilla"
click at [862, 358] on span "Guardar" at bounding box center [847, 357] width 57 height 15
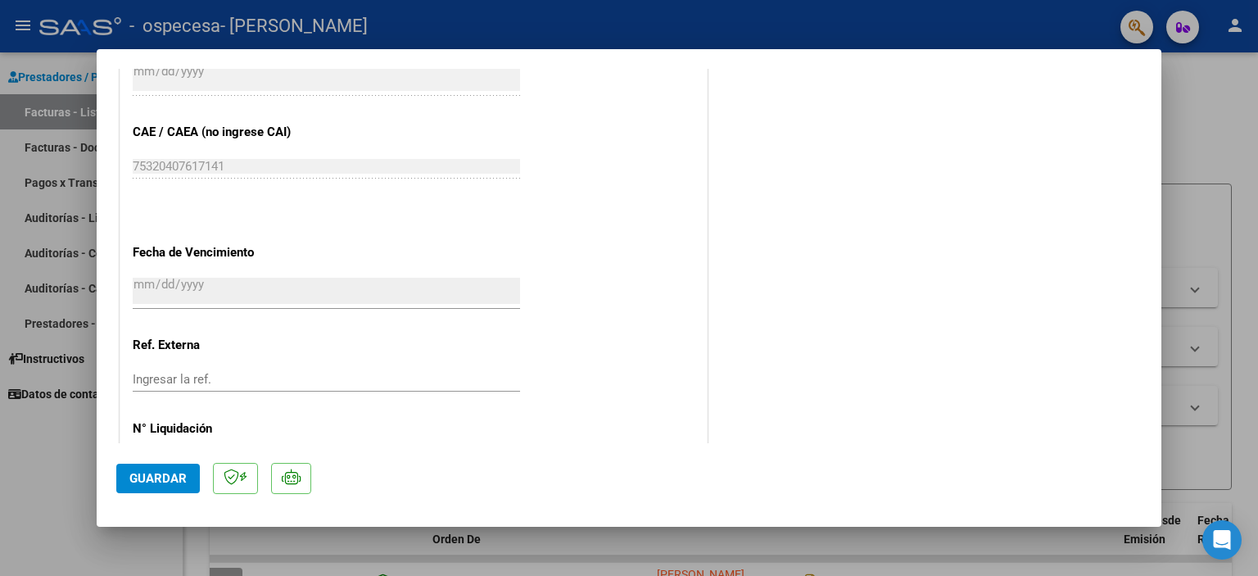
scroll to position [1070, 0]
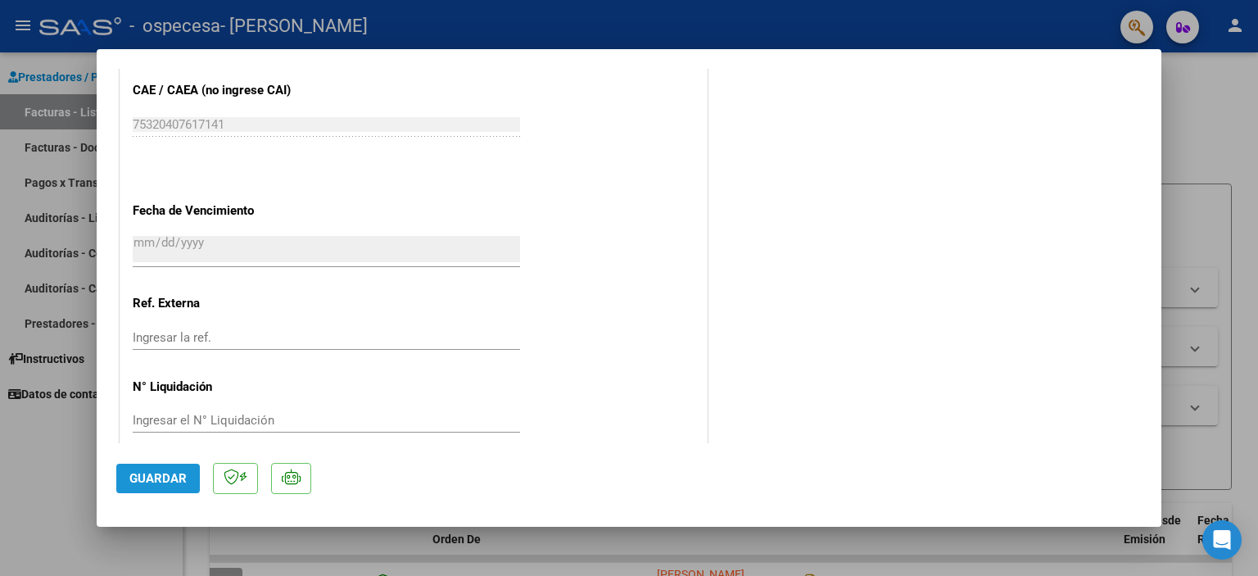
click at [159, 478] on span "Guardar" at bounding box center [157, 478] width 57 height 15
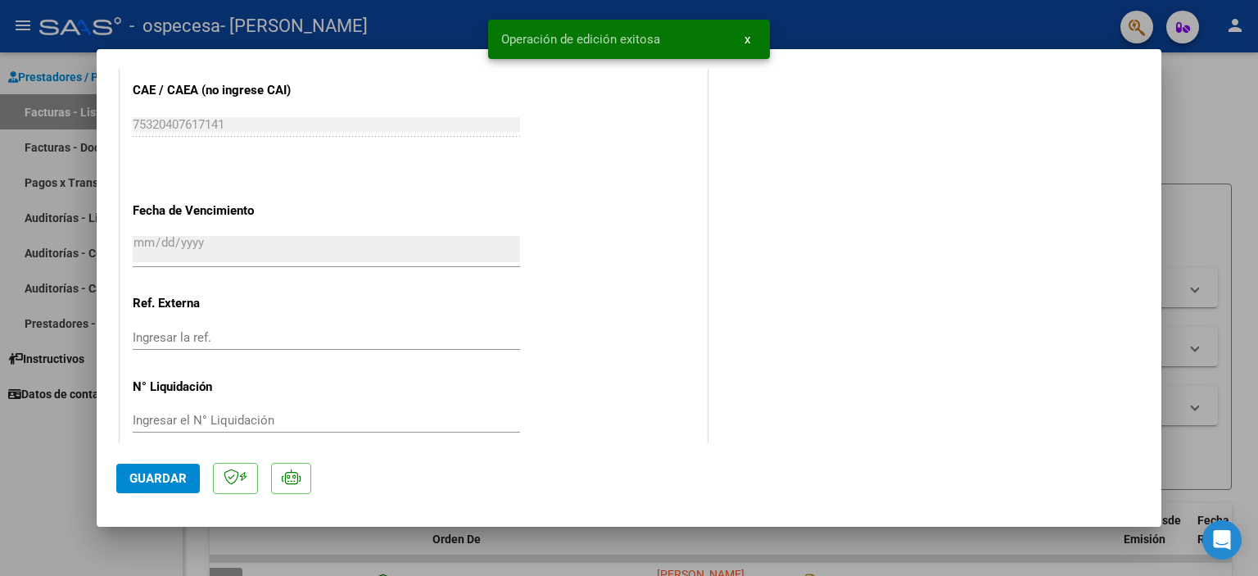
click at [1201, 142] on div at bounding box center [629, 288] width 1258 height 576
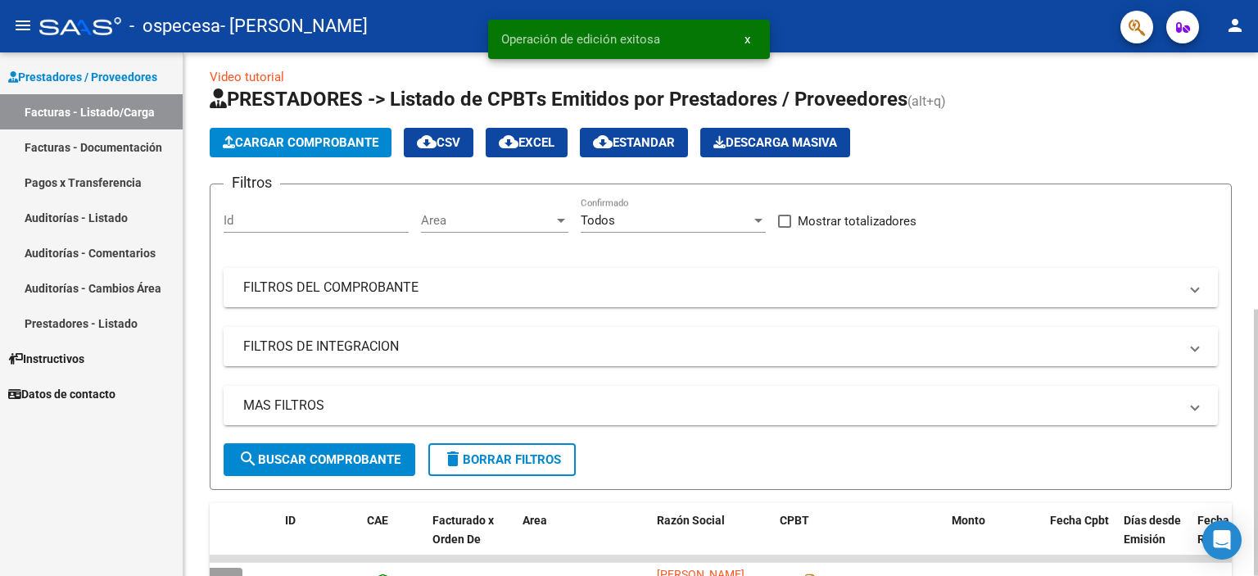
scroll to position [282, 0]
